Goal: Information Seeking & Learning: Learn about a topic

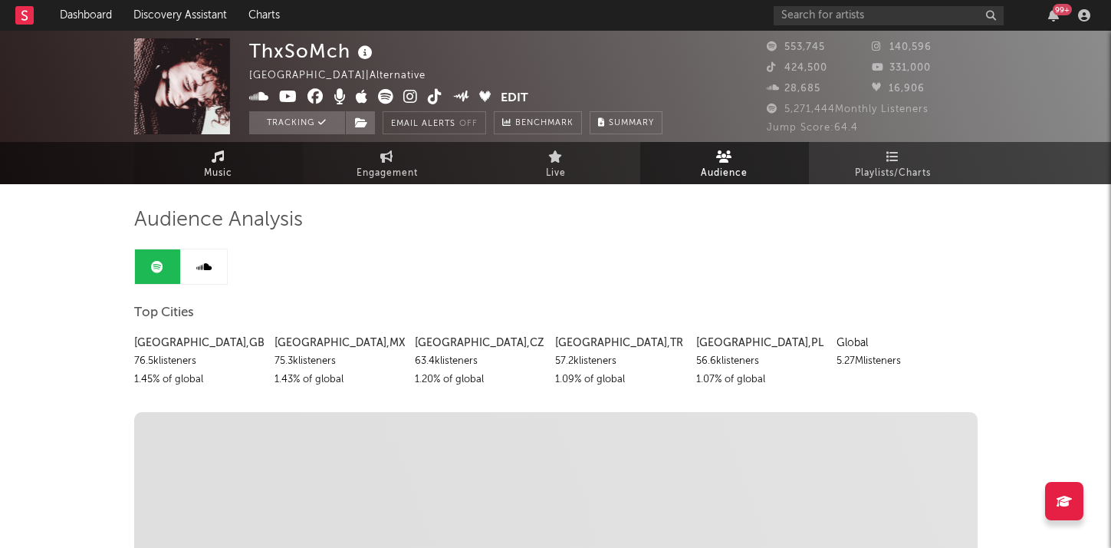
click at [213, 179] on span "Music" at bounding box center [218, 173] width 28 height 18
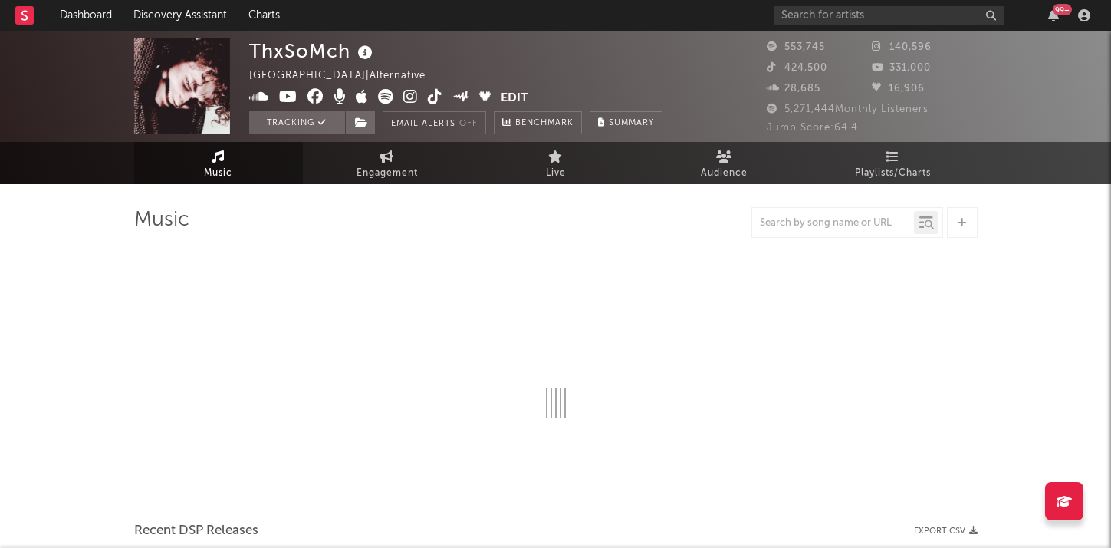
select select "6m"
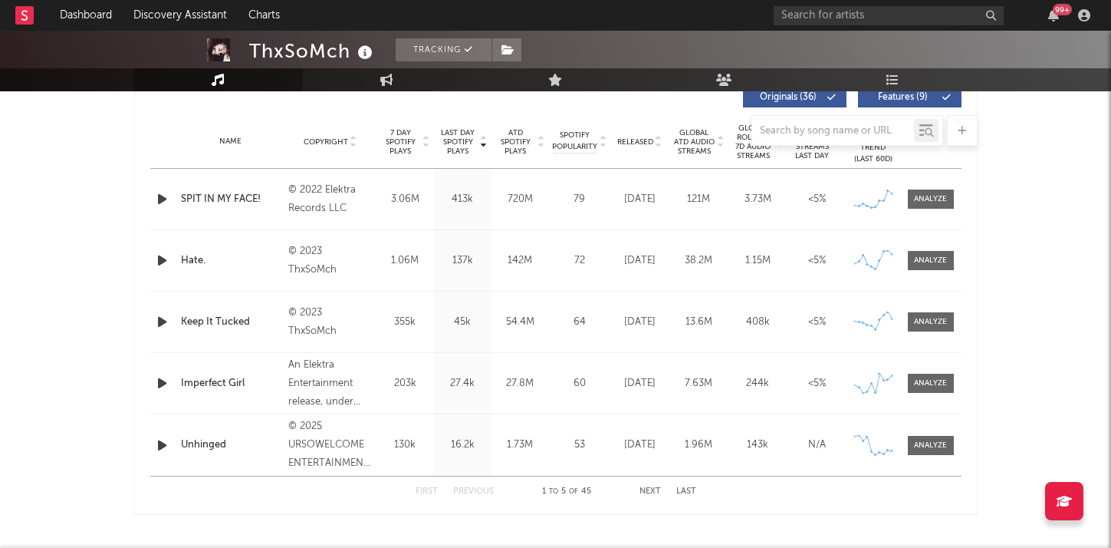
scroll to position [598, 0]
click at [882, 199] on icon at bounding box center [883, 200] width 2 height 2
click at [374, 168] on div "Name SPIT IN MY FACE! Copyright © 2022 Elektra Records LLC Label Elektra (NEK) …" at bounding box center [555, 198] width 811 height 61
click at [208, 199] on div "SPIT IN MY FACE!" at bounding box center [231, 198] width 100 height 15
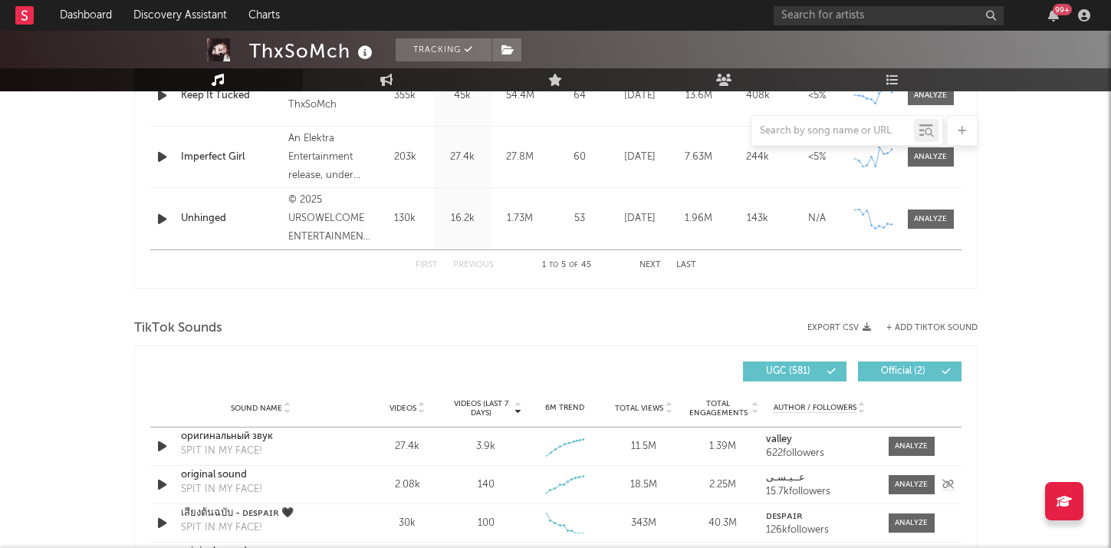
scroll to position [0, 0]
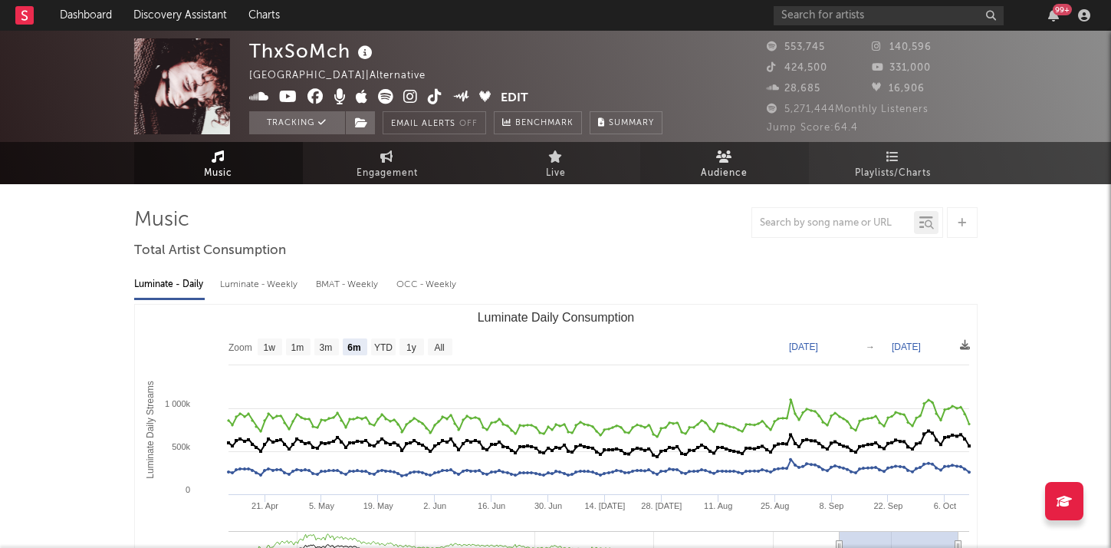
click at [726, 160] on icon at bounding box center [724, 156] width 16 height 12
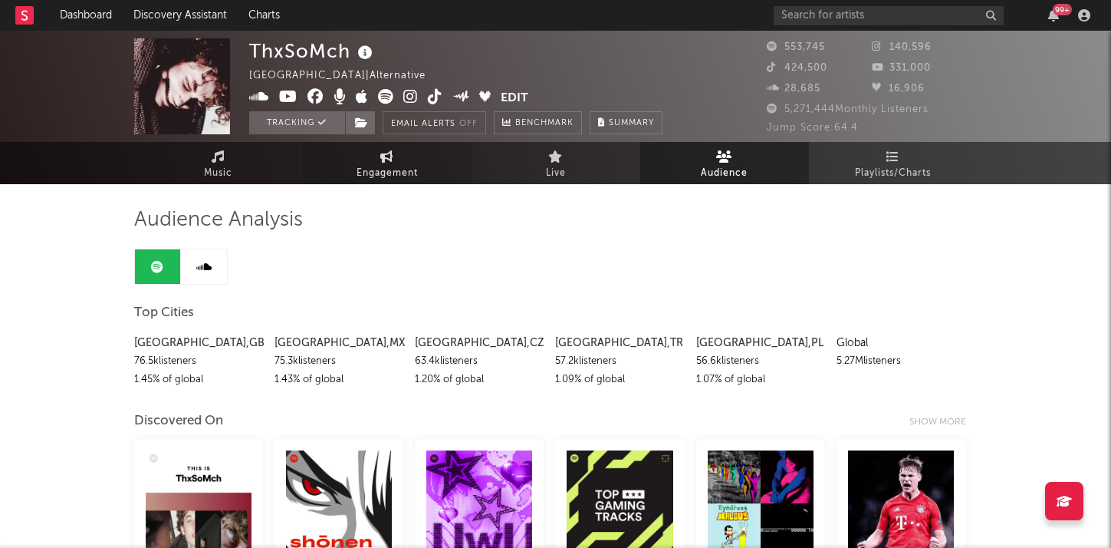
click at [376, 172] on span "Engagement" at bounding box center [387, 173] width 61 height 18
select select "1w"
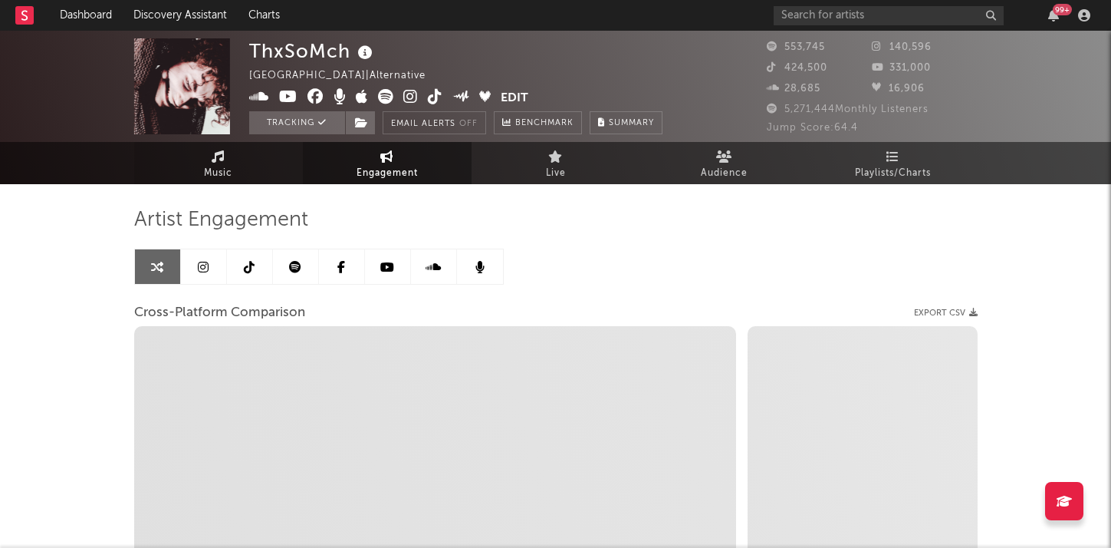
click at [223, 160] on icon at bounding box center [218, 156] width 13 height 12
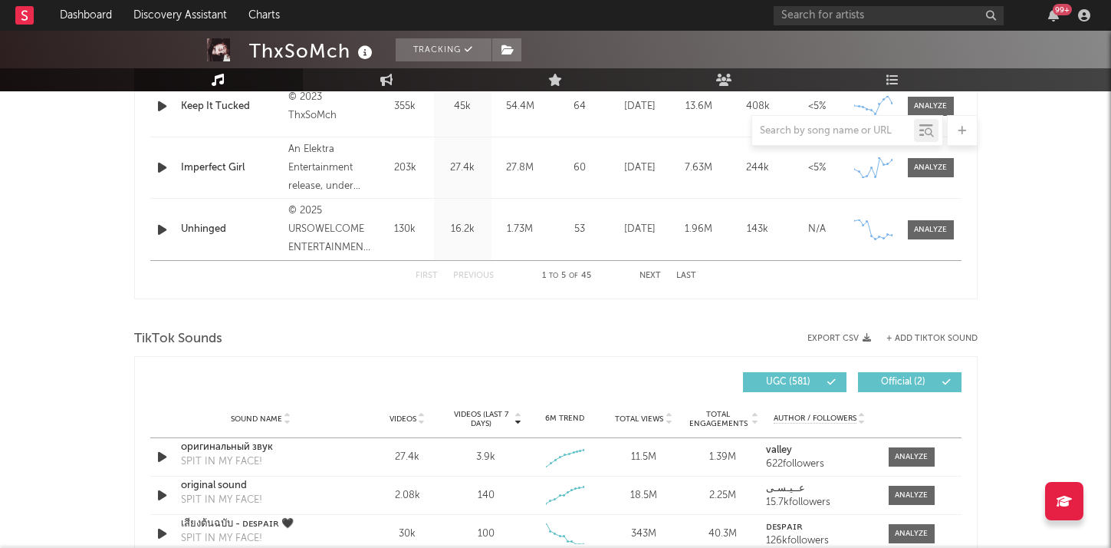
select select "6m"
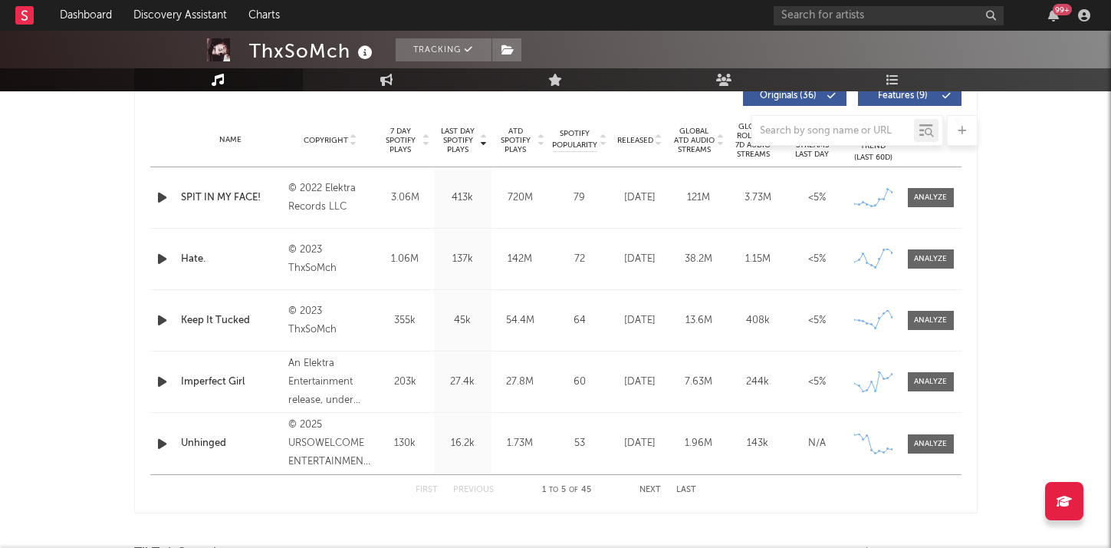
scroll to position [594, 0]
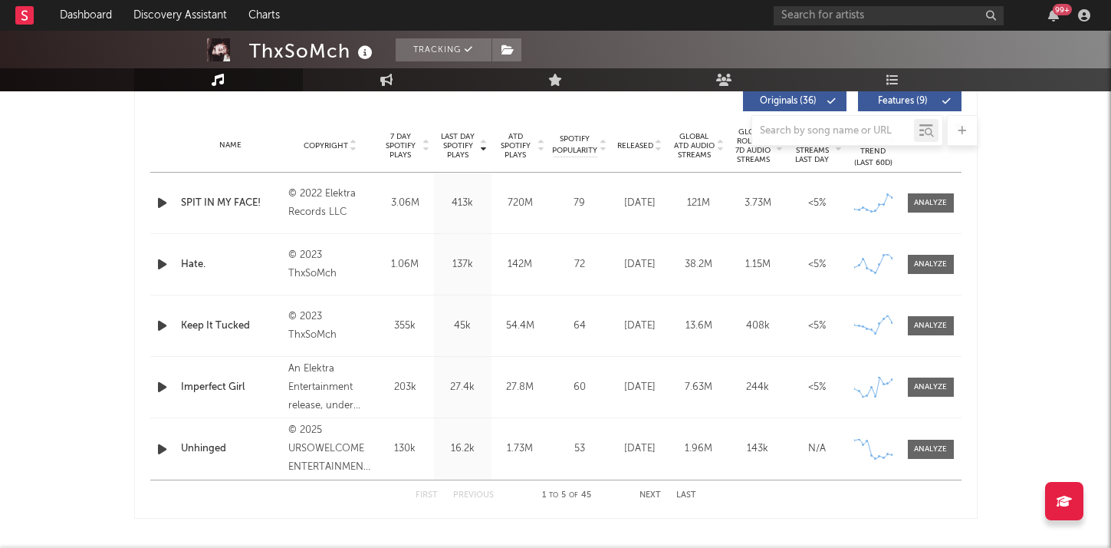
click at [213, 446] on div "Unhinged" at bounding box center [231, 448] width 100 height 15
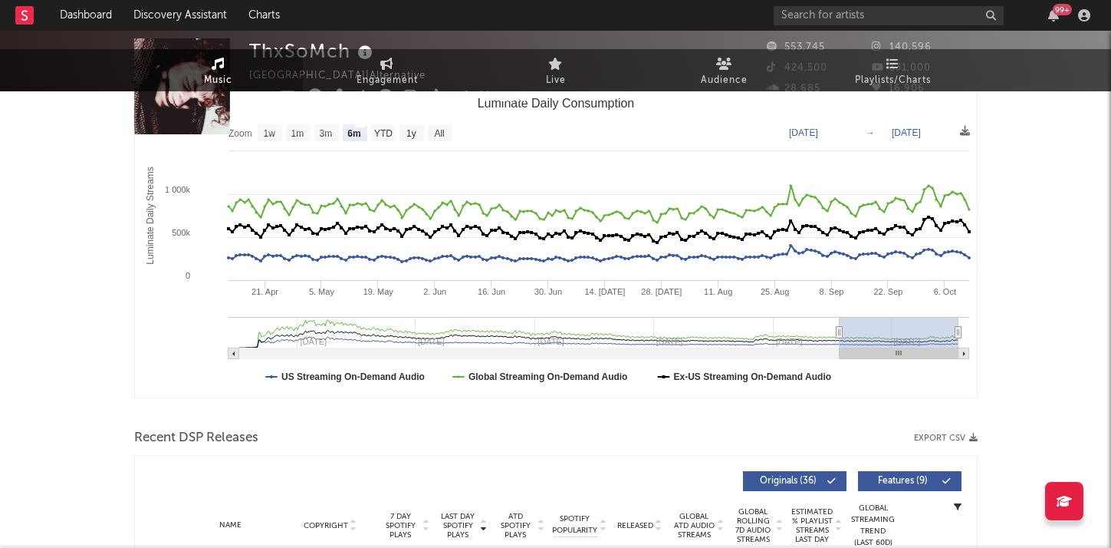
scroll to position [0, 0]
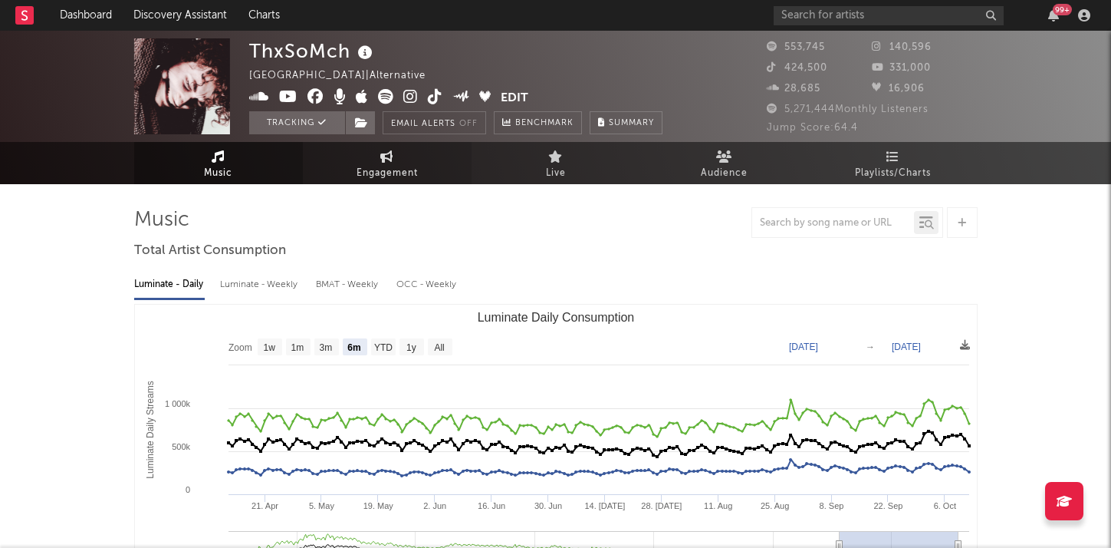
click at [377, 167] on span "Engagement" at bounding box center [387, 173] width 61 height 18
select select "1m"
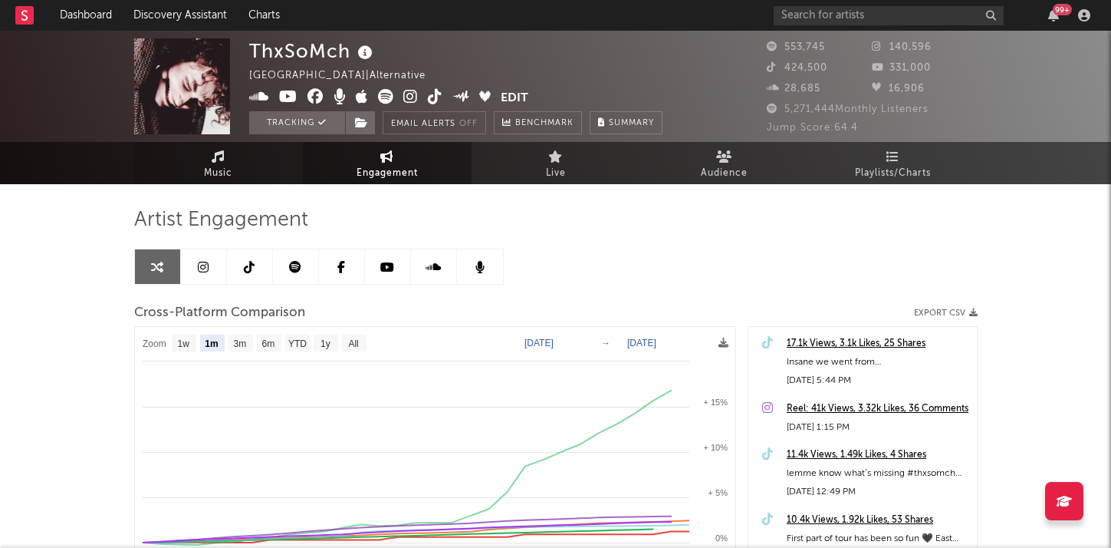
click at [216, 150] on icon at bounding box center [218, 156] width 13 height 12
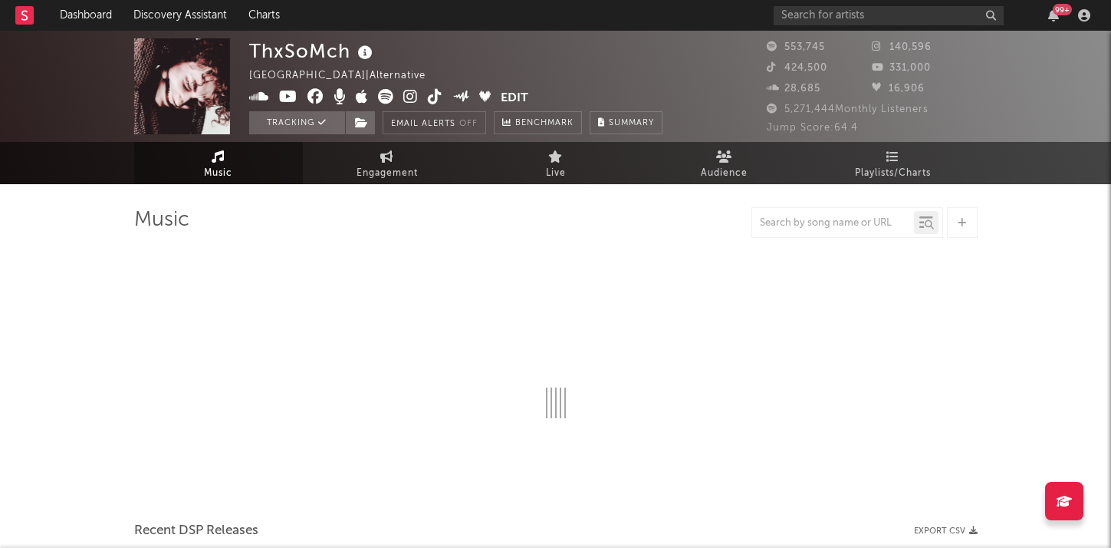
select select "6m"
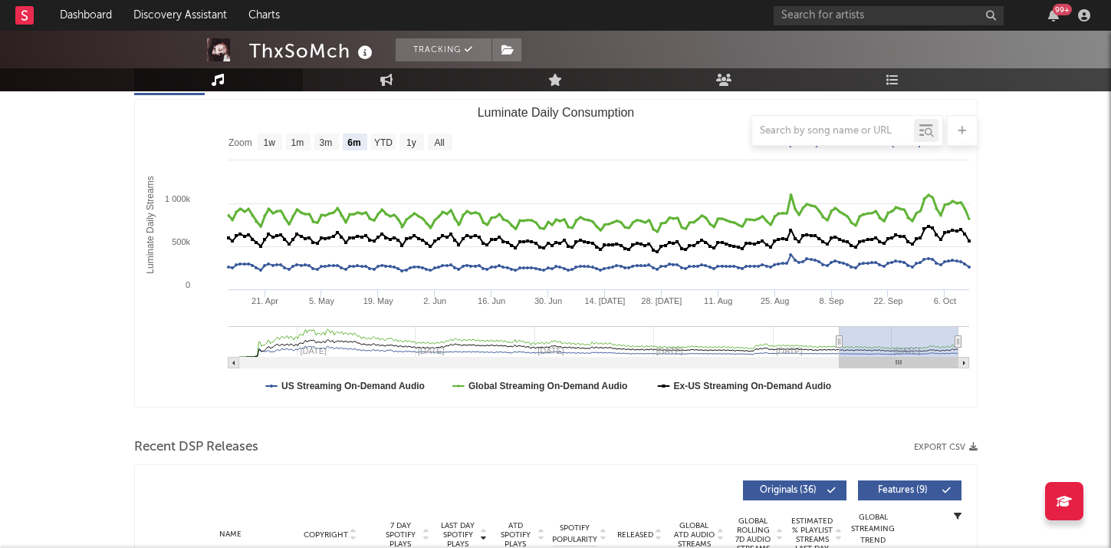
scroll to position [173, 0]
